Goal: Transaction & Acquisition: Purchase product/service

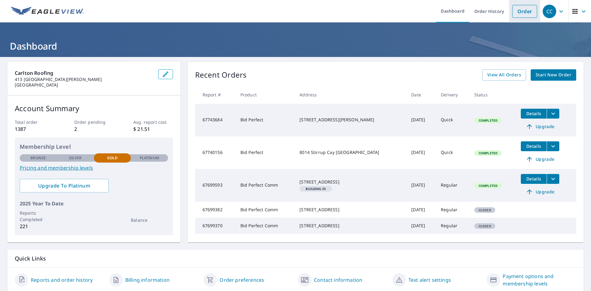
click at [518, 10] on link "Order" at bounding box center [525, 11] width 25 height 13
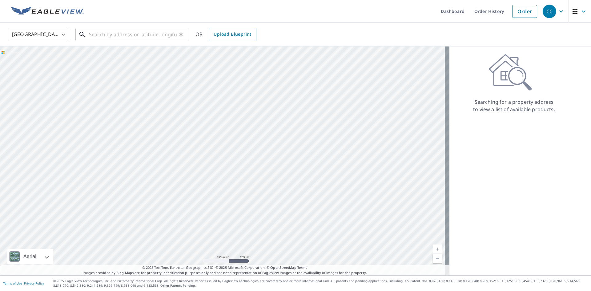
click at [109, 36] on input "text" at bounding box center [133, 34] width 88 height 17
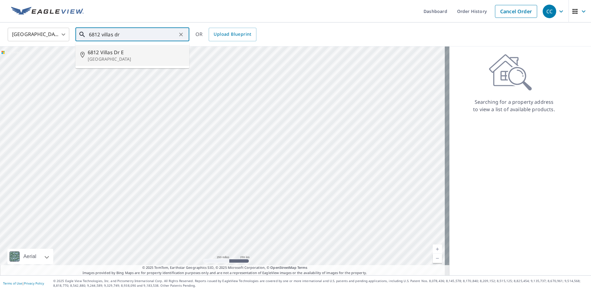
click at [120, 51] on span "6812 Villas Dr E" at bounding box center [136, 52] width 97 height 7
type input "[STREET_ADDRESS]"
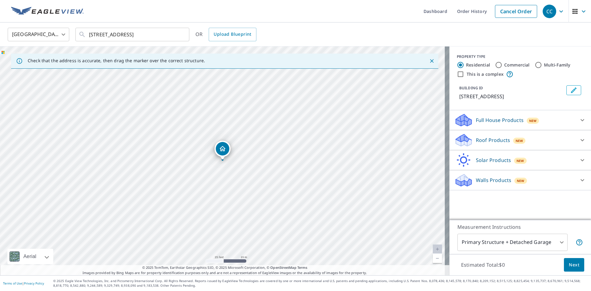
click at [579, 138] on icon at bounding box center [582, 139] width 7 height 7
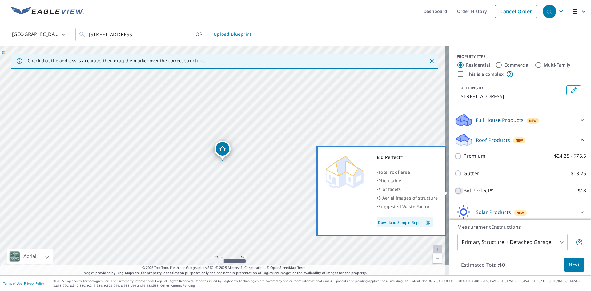
click at [455, 190] on input "Bid Perfect™ $18" at bounding box center [459, 190] width 9 height 7
checkbox input "true"
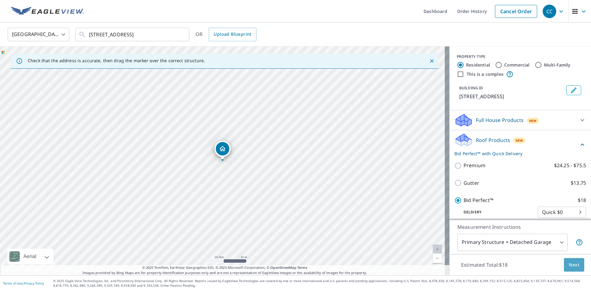
click at [571, 267] on span "Next" at bounding box center [574, 265] width 10 height 8
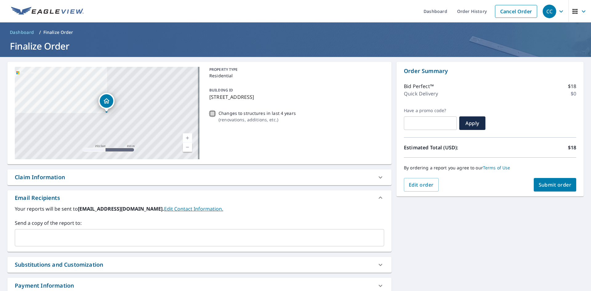
click at [210, 116] on input "Changes to structures in last 4 years ( renovations, additions, etc. )" at bounding box center [212, 113] width 7 height 7
checkbox input "true"
click at [550, 187] on span "Submit order" at bounding box center [555, 184] width 33 height 7
